Goal: Information Seeking & Learning: Compare options

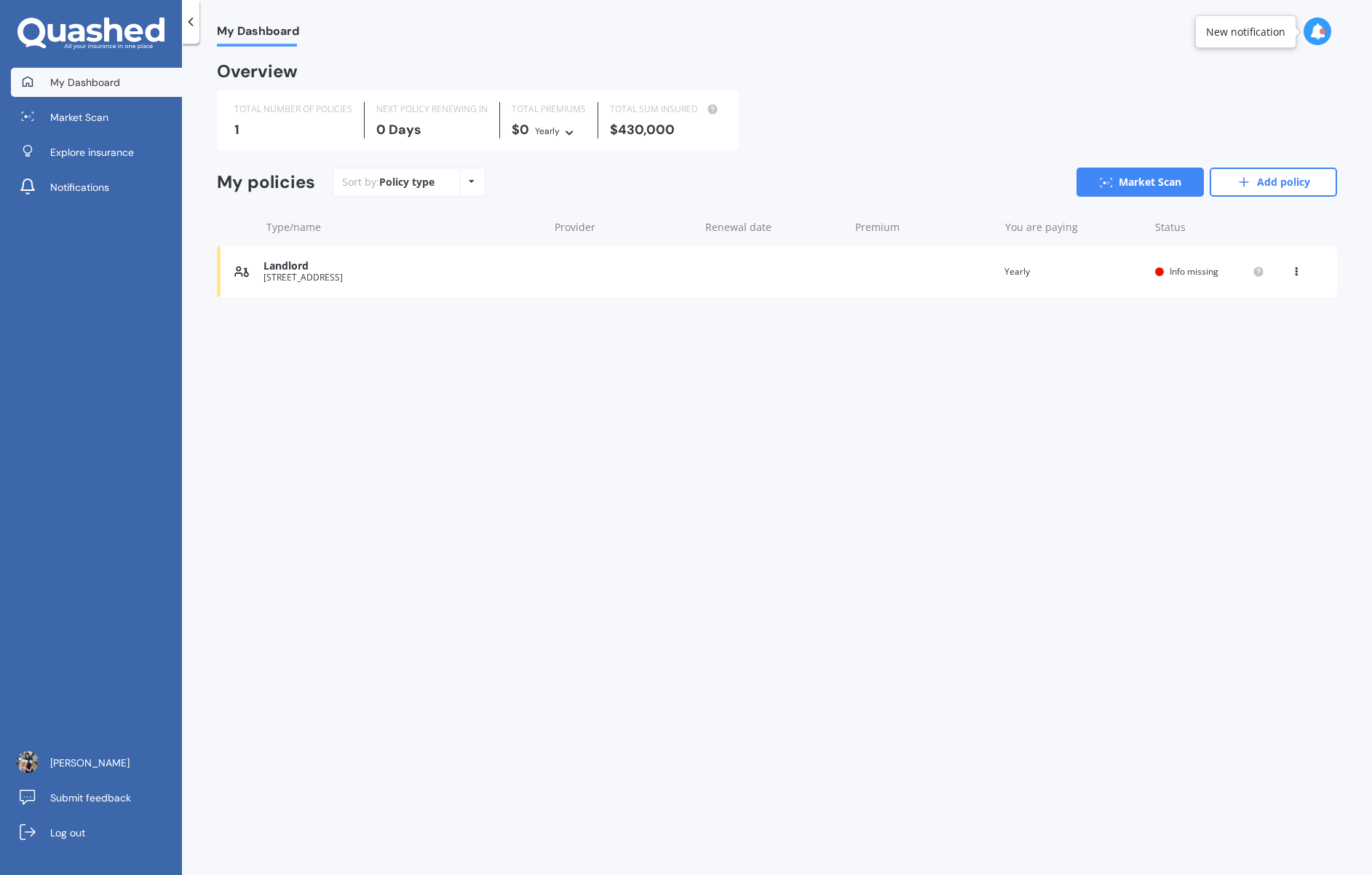
click at [301, 263] on div "Landlord" at bounding box center [402, 266] width 278 height 12
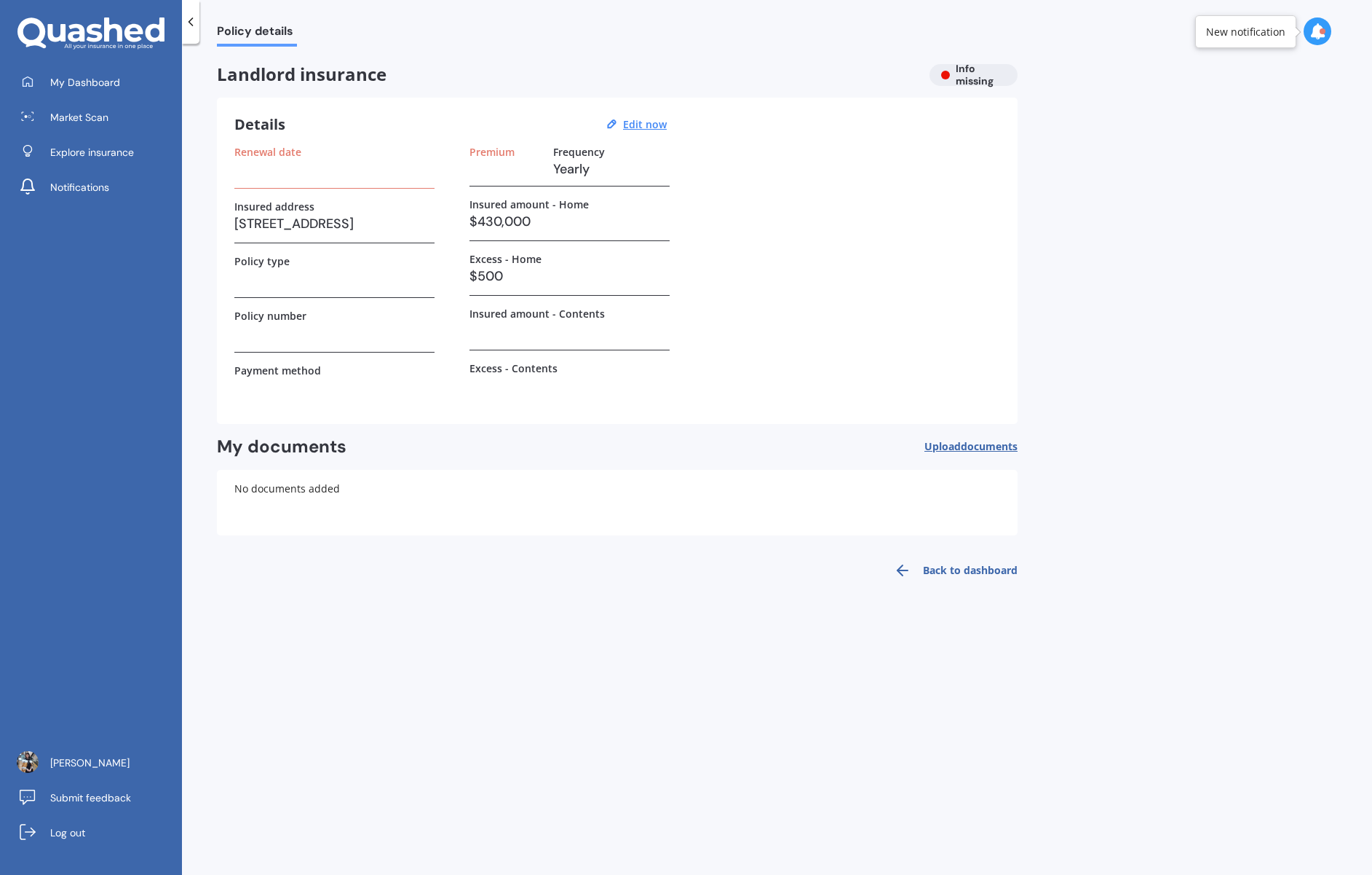
click at [968, 74] on div "Landlord insurance Info missing" at bounding box center [617, 75] width 801 height 22
click at [644, 123] on u "Edit now" at bounding box center [645, 125] width 44 height 14
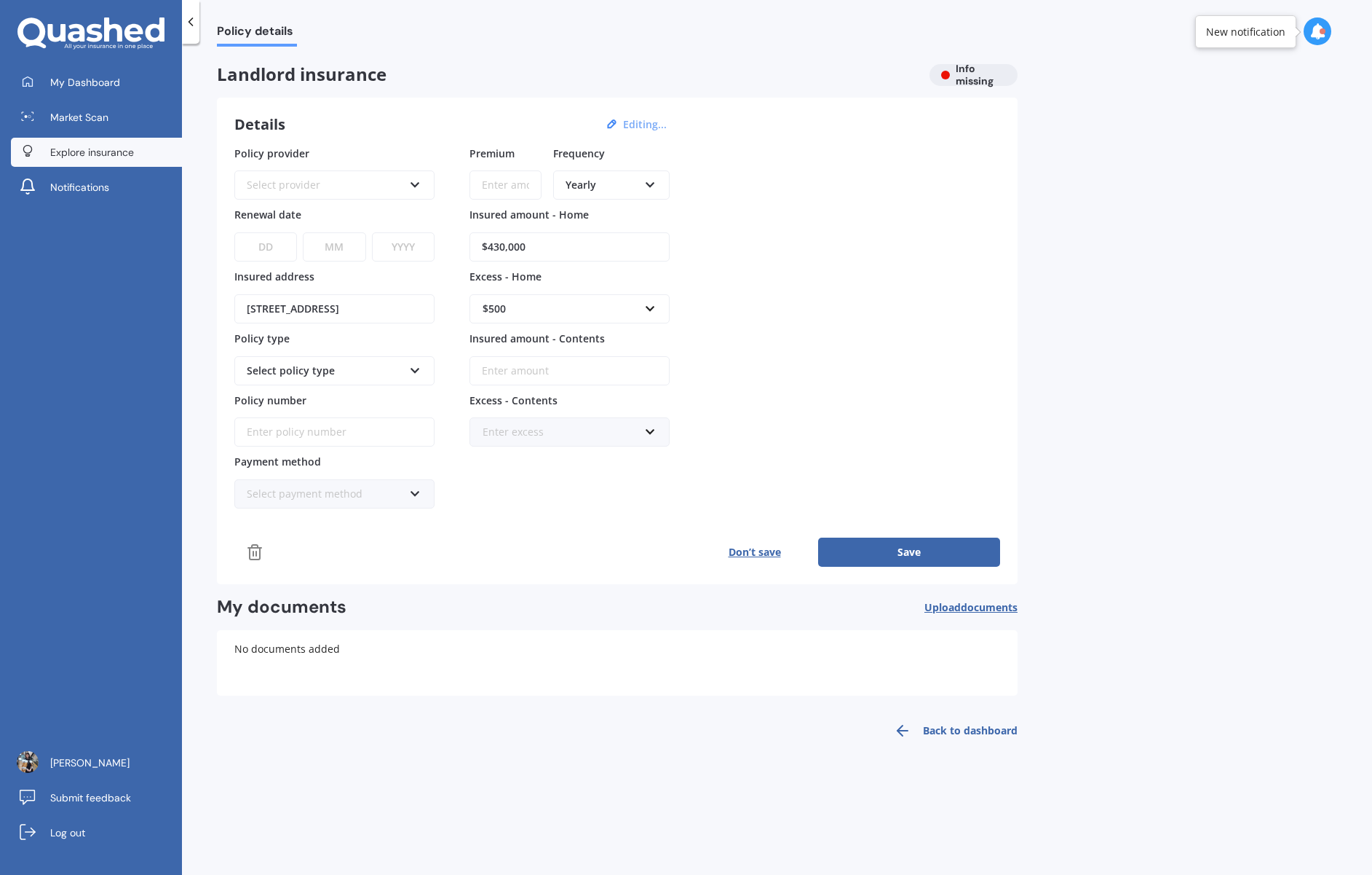
click at [75, 146] on span "Explore insurance" at bounding box center [91, 152] width 83 height 15
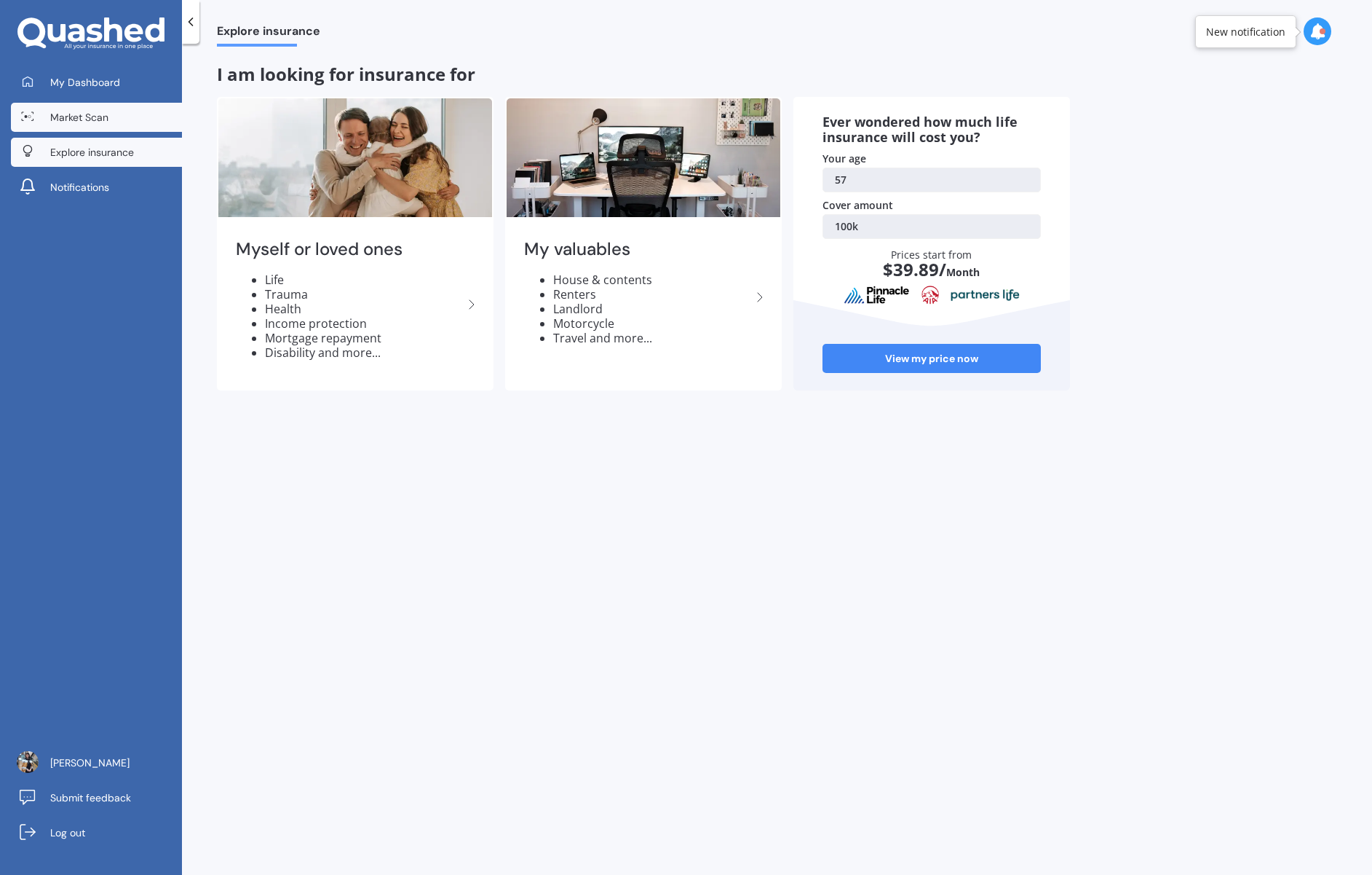
click at [79, 114] on span "Market Scan" at bounding box center [79, 117] width 58 height 15
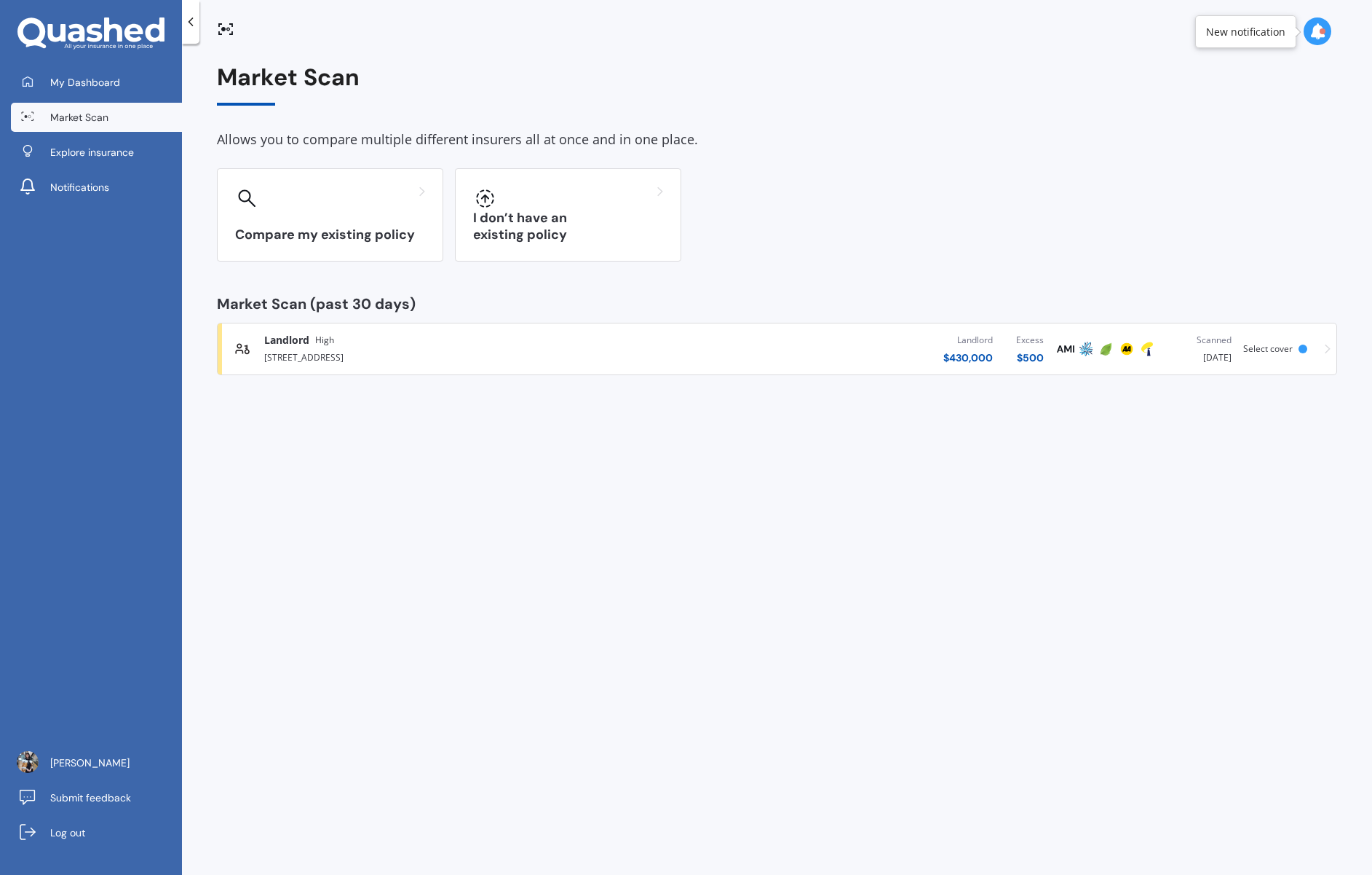
click at [1276, 346] on span "Select cover" at bounding box center [1268, 348] width 49 height 12
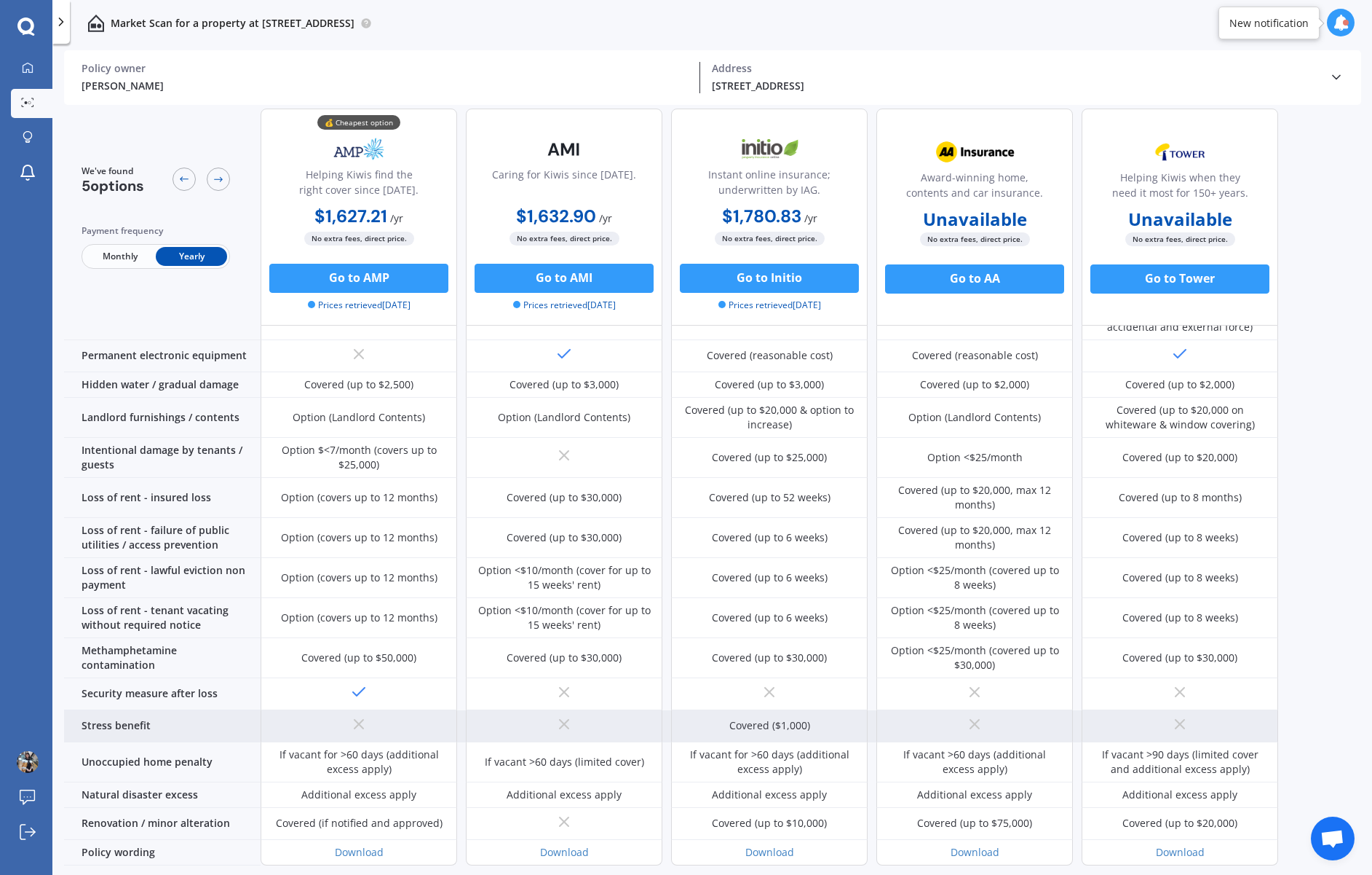
scroll to position [441, 0]
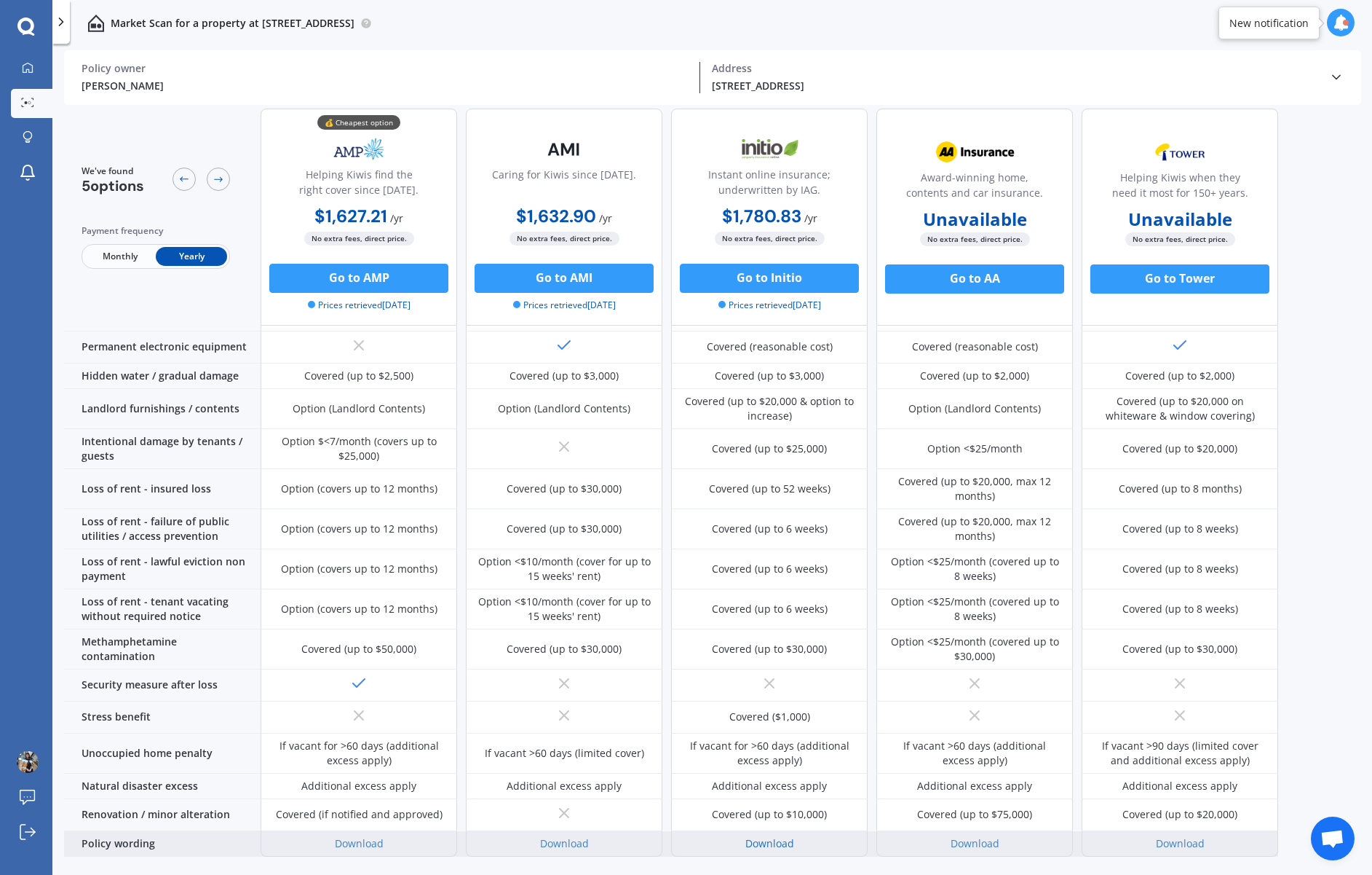
click at [763, 836] on link "Download" at bounding box center [770, 843] width 49 height 14
